Goal: Task Accomplishment & Management: Use online tool/utility

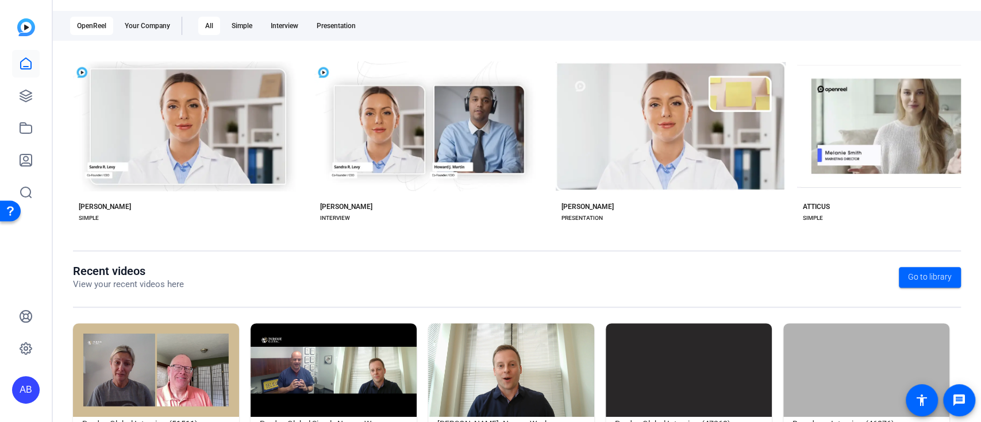
scroll to position [166, 0]
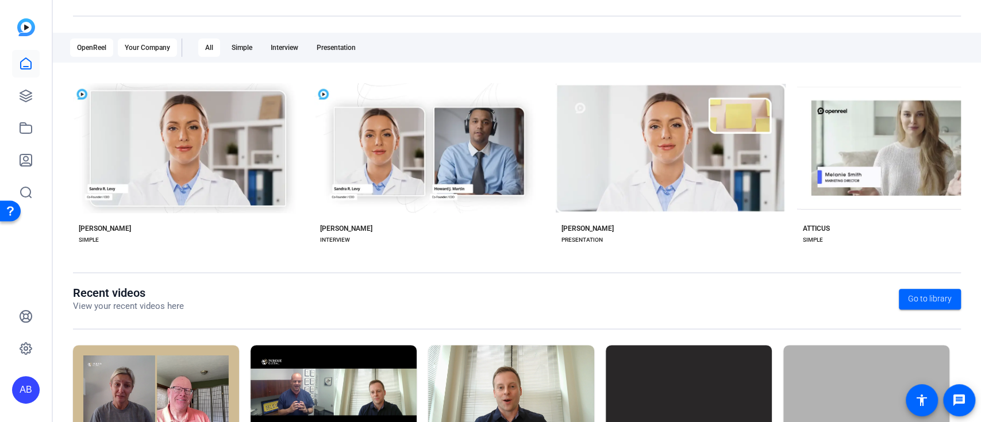
click at [155, 46] on div "Your Company" at bounding box center [147, 48] width 59 height 18
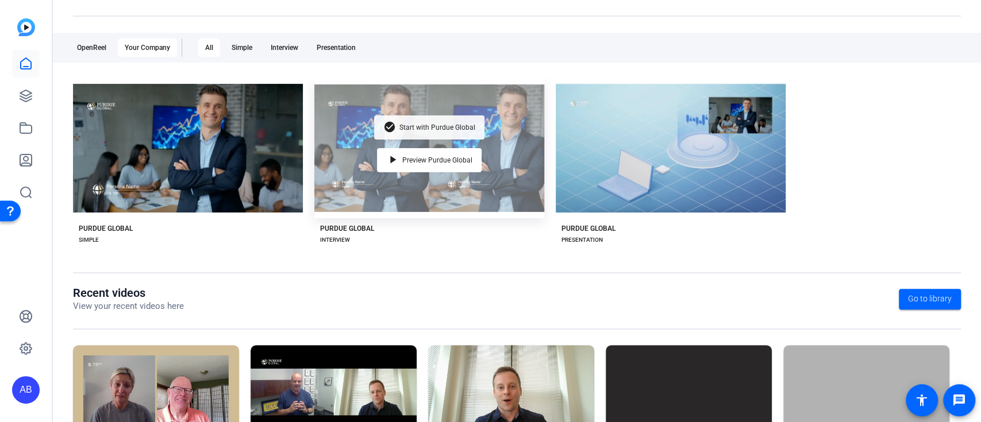
click at [449, 126] on span "Start with Purdue Global" at bounding box center [437, 127] width 76 height 7
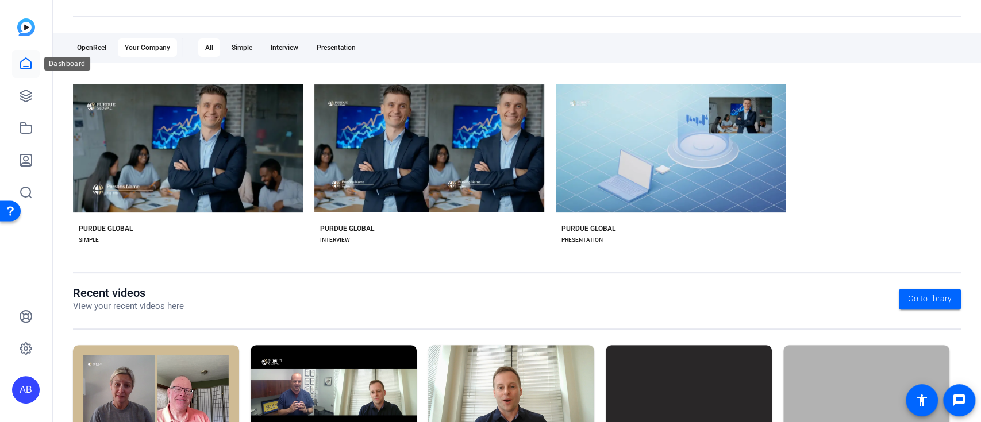
click at [29, 69] on icon at bounding box center [26, 64] width 14 height 14
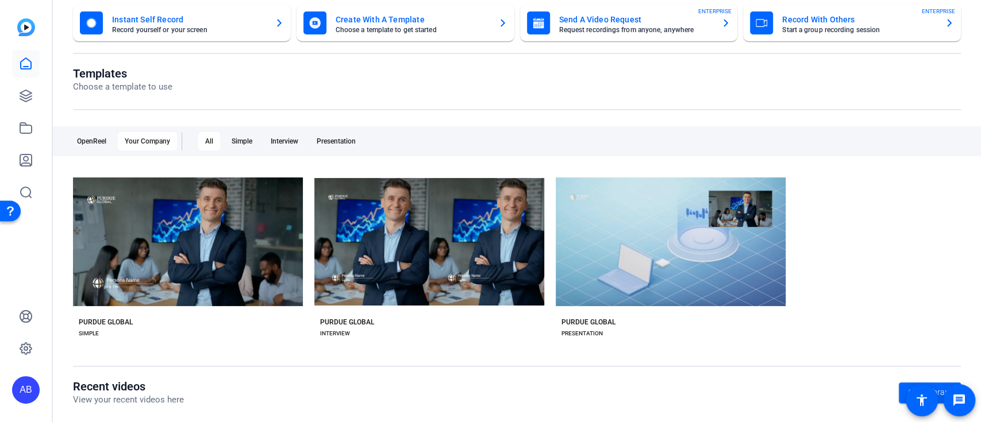
scroll to position [0, 0]
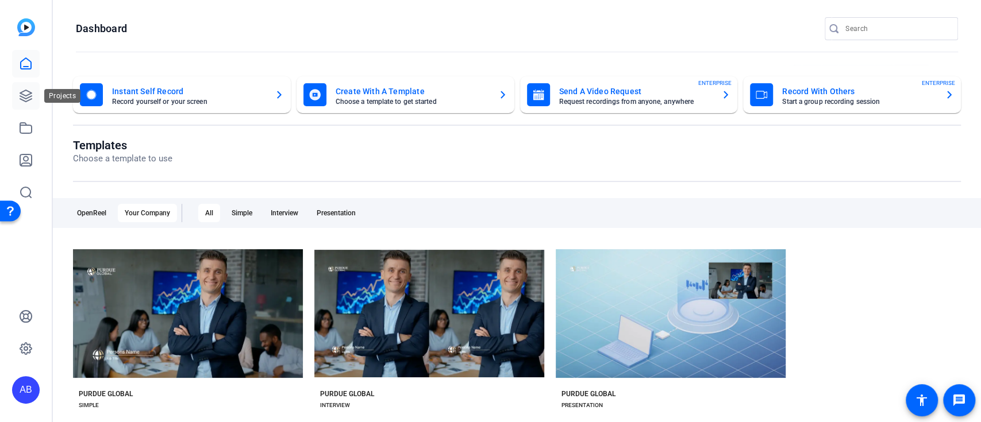
click at [19, 96] on icon at bounding box center [26, 96] width 14 height 14
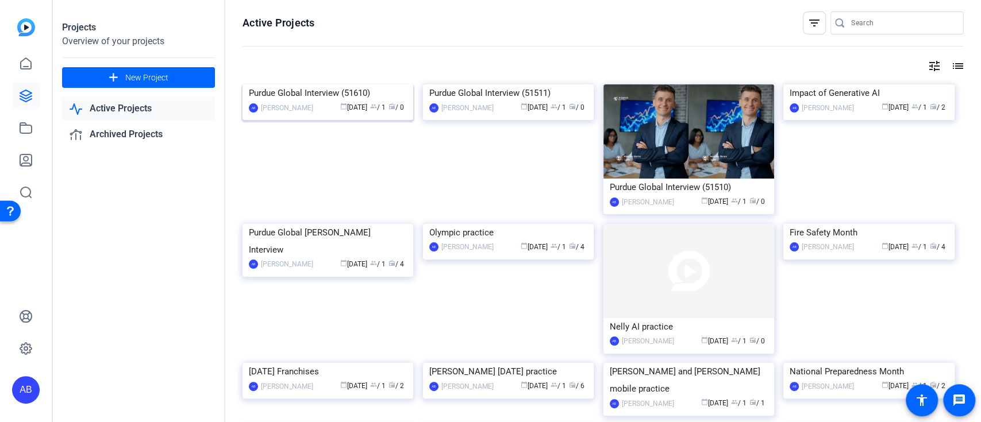
click at [340, 84] on img at bounding box center [328, 84] width 171 height 0
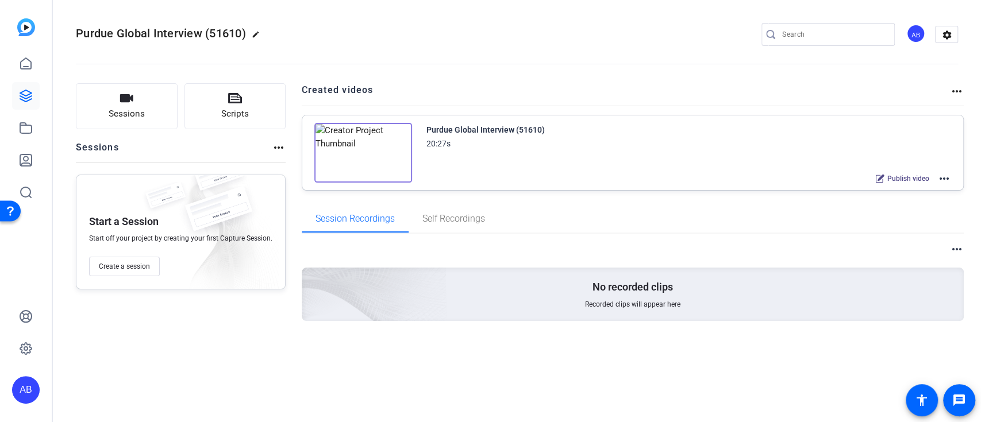
click at [947, 178] on mat-icon "more_horiz" at bounding box center [944, 179] width 14 height 14
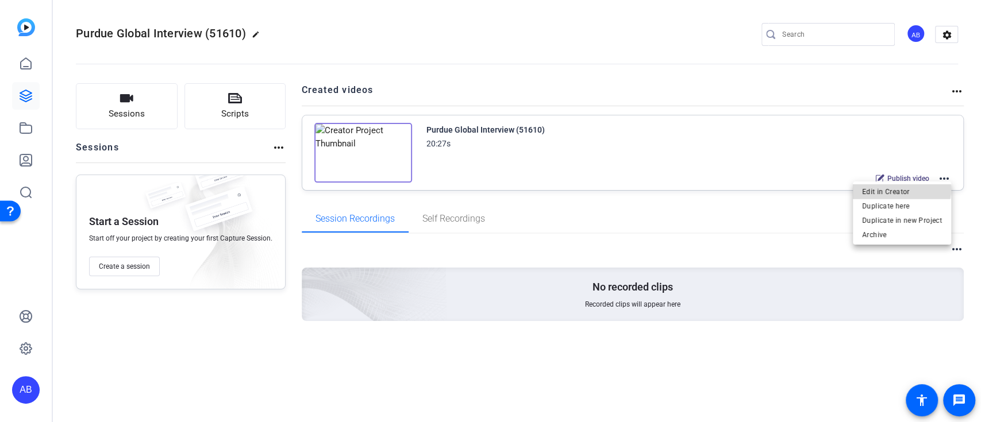
click at [898, 189] on span "Edit in Creator" at bounding box center [902, 192] width 80 height 14
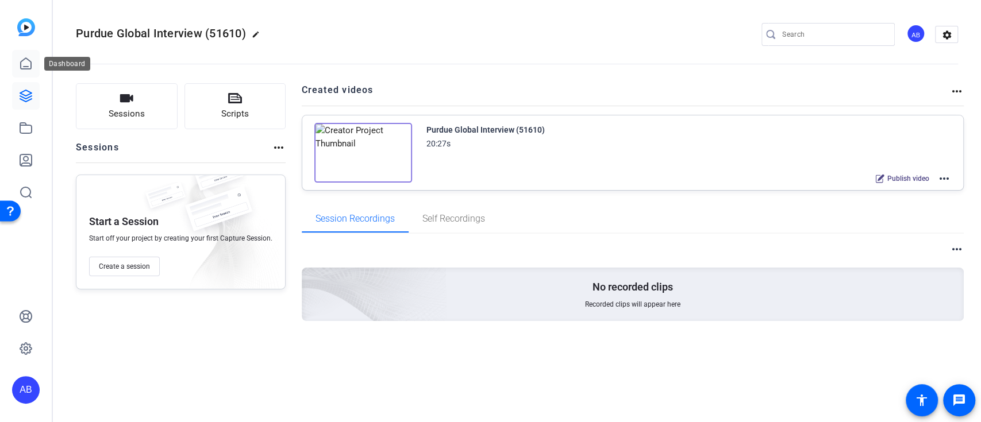
click at [23, 68] on icon at bounding box center [26, 63] width 10 height 11
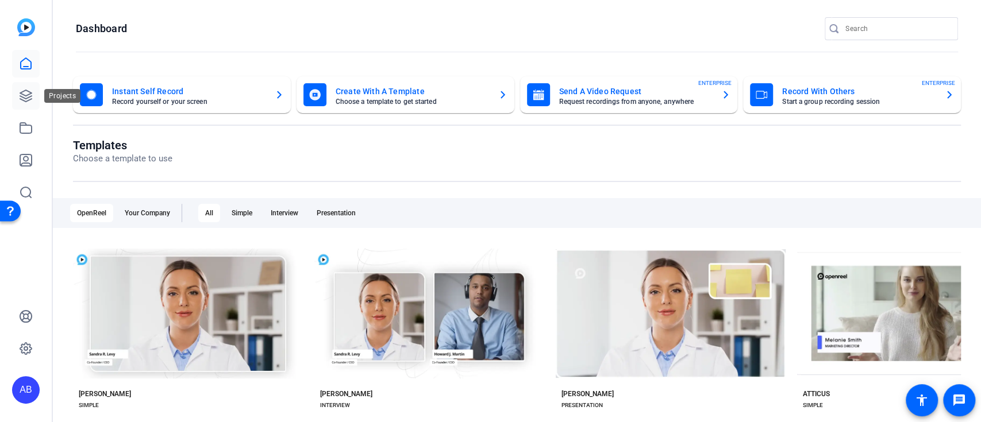
click at [26, 89] on icon at bounding box center [26, 96] width 14 height 14
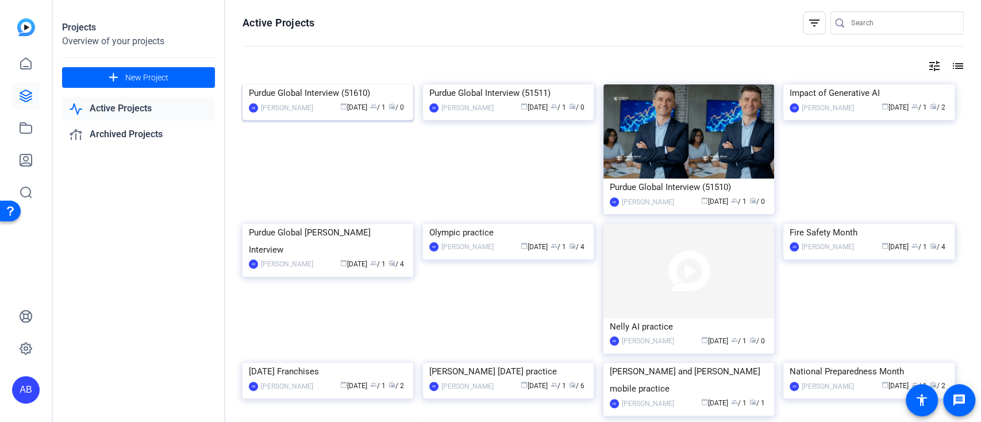
click at [383, 84] on img at bounding box center [328, 84] width 171 height 0
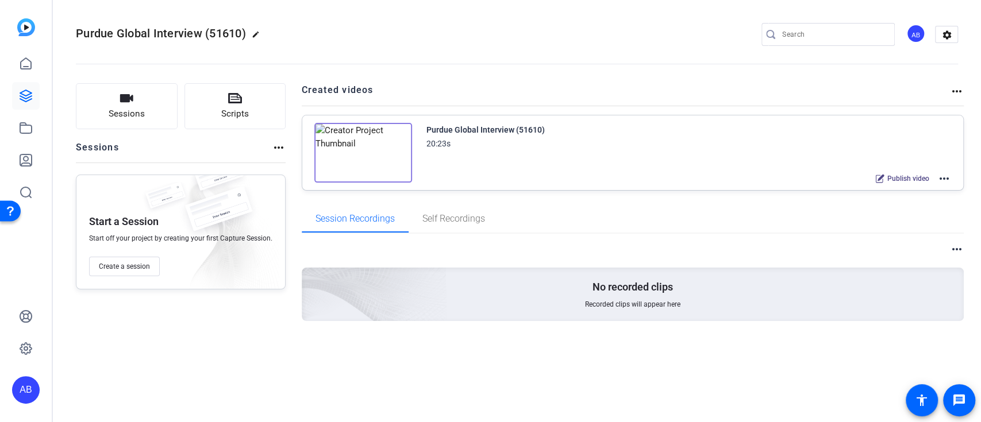
click at [948, 178] on mat-icon "more_horiz" at bounding box center [944, 179] width 14 height 14
click at [906, 195] on span "Edit in Creator" at bounding box center [902, 192] width 80 height 14
click at [21, 63] on icon at bounding box center [26, 64] width 14 height 14
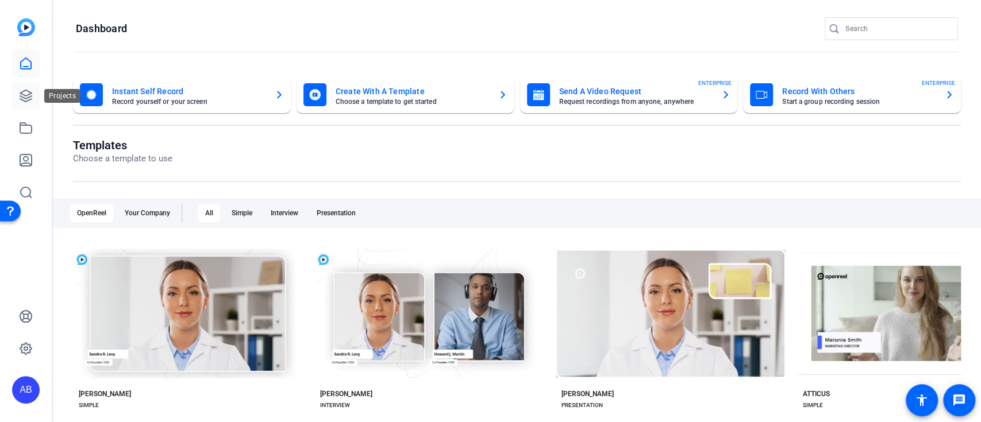
click at [25, 94] on icon at bounding box center [26, 96] width 14 height 14
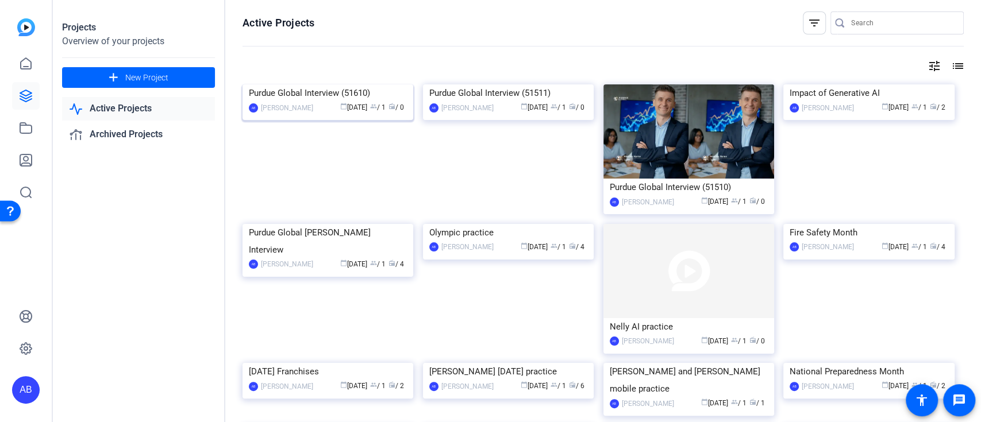
click at [370, 84] on img at bounding box center [328, 84] width 171 height 0
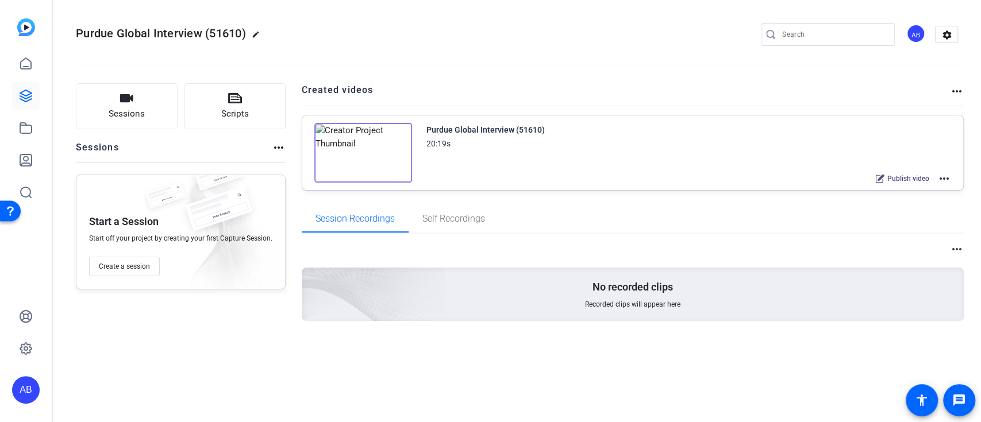
click at [945, 177] on mat-icon "more_horiz" at bounding box center [944, 179] width 14 height 14
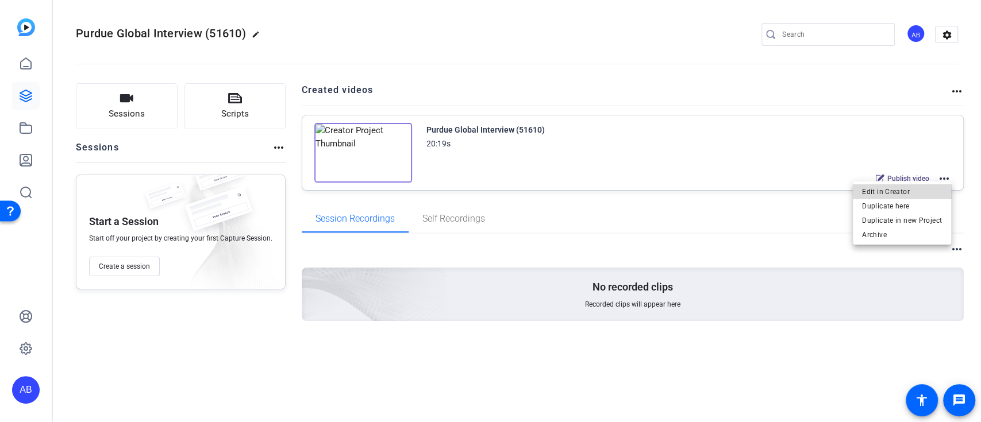
click at [906, 190] on span "Edit in Creator" at bounding box center [902, 192] width 80 height 14
